Goal: Task Accomplishment & Management: Manage account settings

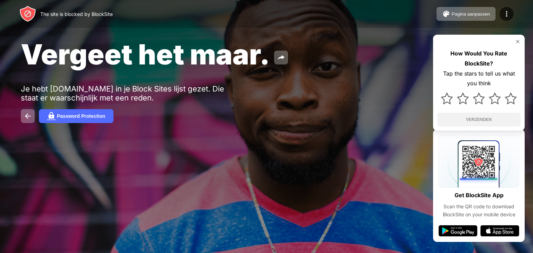
click at [515, 40] on img at bounding box center [518, 42] width 6 height 6
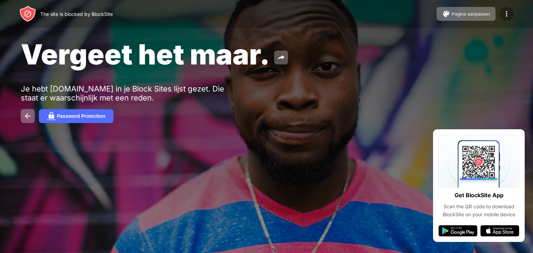
click at [508, 20] on div at bounding box center [507, 14] width 14 height 14
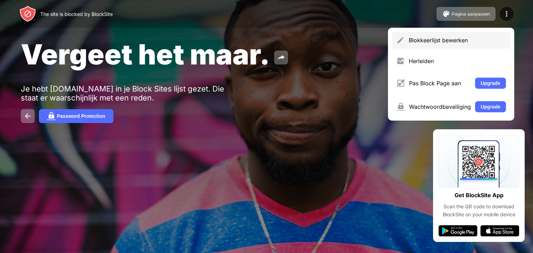
click at [485, 35] on div "Blokkeerlijst bewerken" at bounding box center [451, 40] width 118 height 17
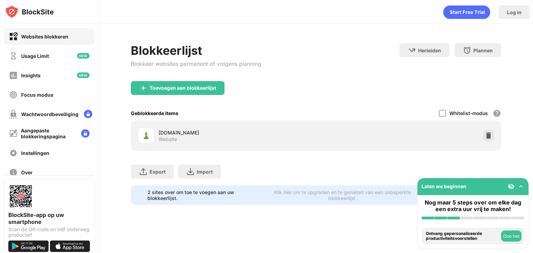
click at [490, 132] on img at bounding box center [488, 135] width 7 height 7
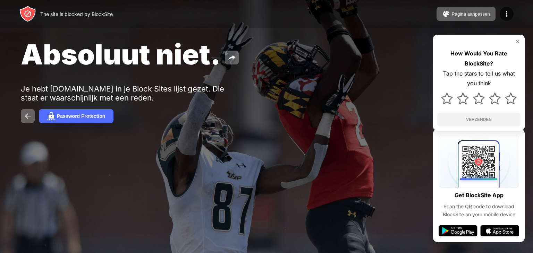
click at [515, 42] on img at bounding box center [518, 42] width 6 height 6
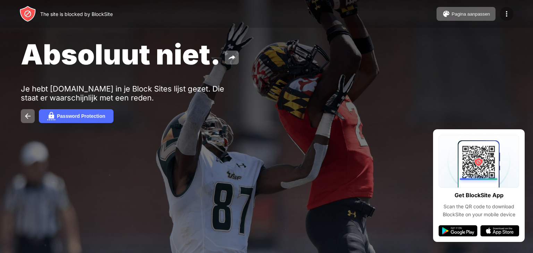
click at [509, 18] on img at bounding box center [507, 14] width 8 height 8
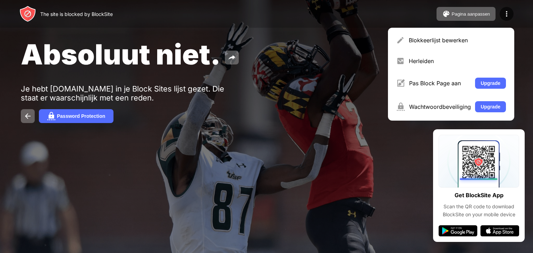
click at [470, 37] on div "Blokkeerlijst bewerken" at bounding box center [457, 40] width 97 height 7
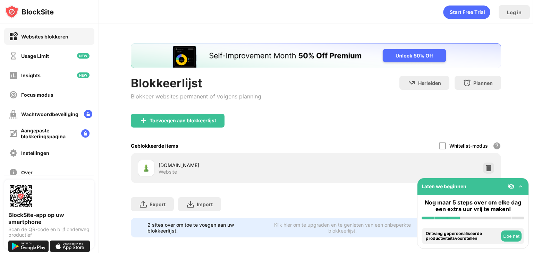
click at [485, 168] on img at bounding box center [488, 168] width 7 height 7
